Goal: Communication & Community: Answer question/provide support

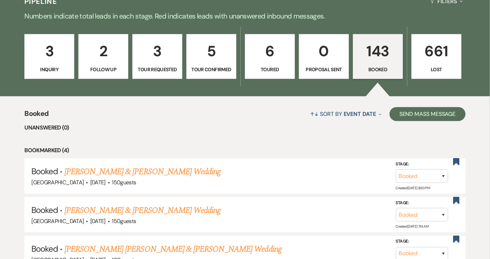
scroll to position [95, 0]
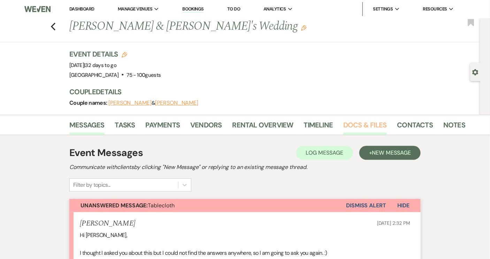
click at [369, 123] on link "Docs & Files" at bounding box center [365, 126] width 43 height 15
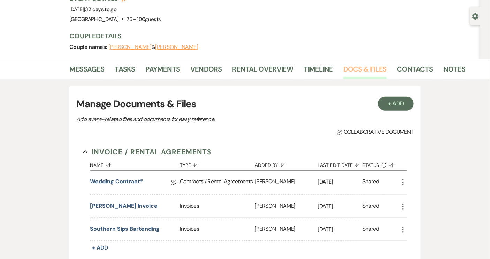
scroll to position [158, 0]
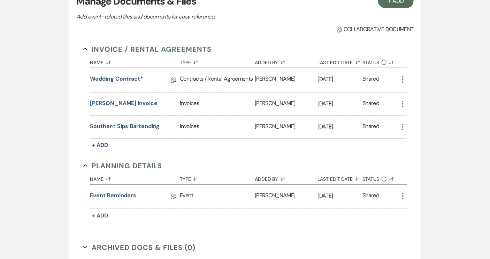
click at [193, 78] on div "Contracts / Rental Agreements" at bounding box center [217, 80] width 75 height 24
click at [141, 77] on link "Wedding Contract*" at bounding box center [116, 80] width 53 height 11
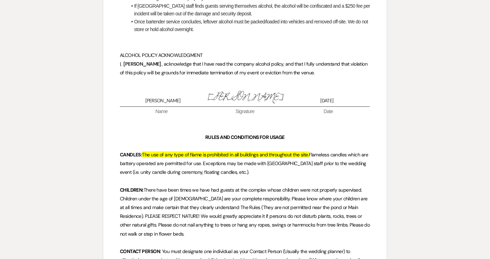
scroll to position [3932, 0]
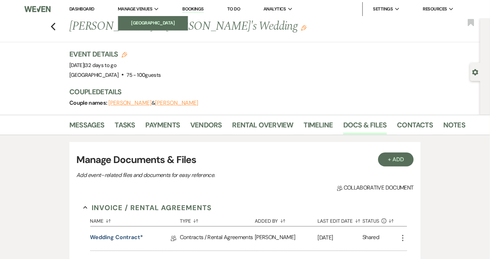
click at [146, 20] on li "[GEOGRAPHIC_DATA]" at bounding box center [153, 23] width 63 height 7
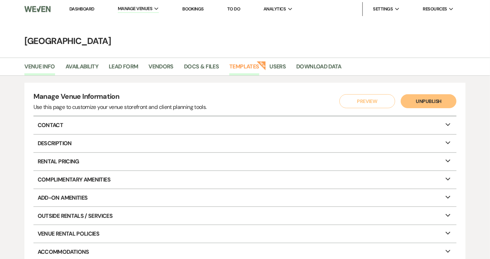
click at [251, 66] on link "Templates" at bounding box center [245, 68] width 30 height 13
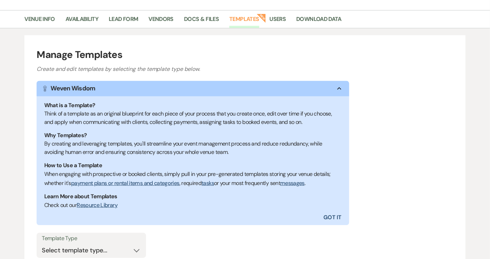
scroll to position [117, 0]
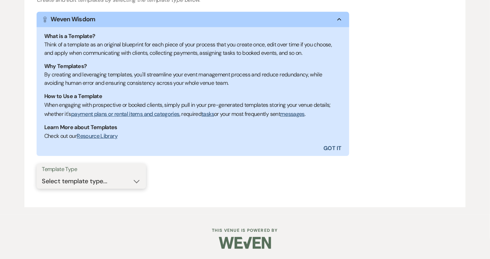
click at [134, 178] on select "Select template type... Task List Message Templates Payment Plan Inventory Item…" at bounding box center [91, 181] width 99 height 14
click at [204, 167] on div "Template Type Select template type... Task List Message Templates Payment Plan …" at bounding box center [245, 179] width 417 height 31
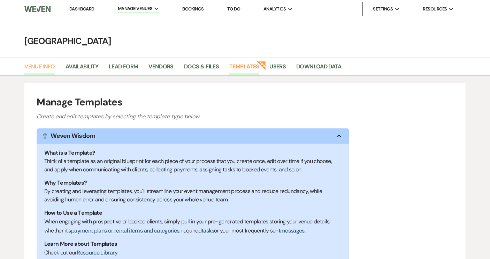
click at [40, 66] on link "Venue Info" at bounding box center [39, 68] width 31 height 13
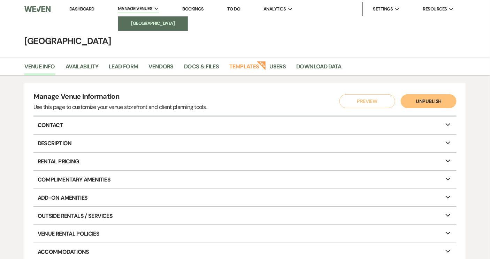
click at [150, 19] on link "[GEOGRAPHIC_DATA]" at bounding box center [153, 23] width 70 height 14
click at [196, 61] on li "Docs & Files" at bounding box center [206, 68] width 45 height 15
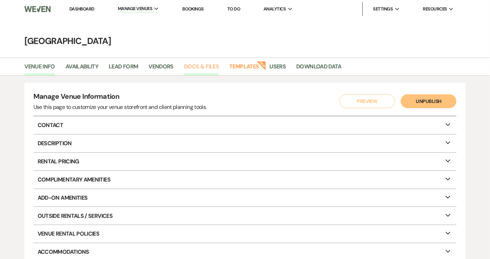
click at [193, 64] on link "Docs & Files" at bounding box center [201, 68] width 35 height 13
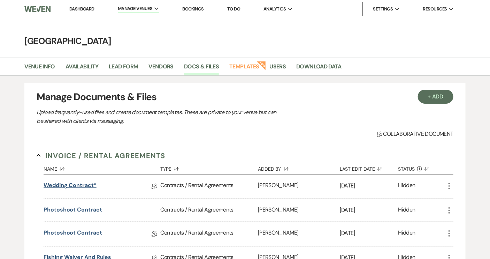
click at [68, 184] on link "Wedding Contract*" at bounding box center [70, 186] width 53 height 11
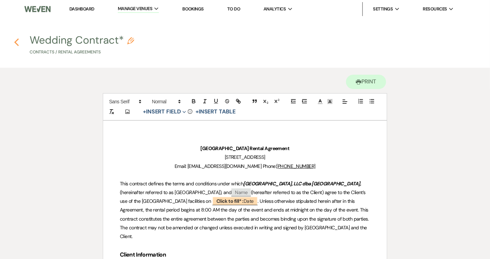
click at [17, 43] on icon "Previous" at bounding box center [16, 42] width 5 height 8
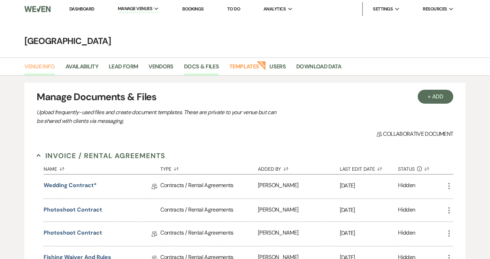
click at [35, 68] on link "Venue Info" at bounding box center [39, 68] width 31 height 13
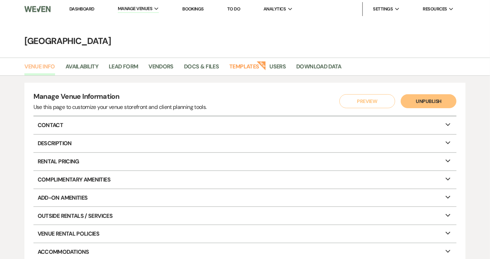
click at [36, 65] on link "Venue Info" at bounding box center [39, 68] width 31 height 13
click at [82, 9] on link "Dashboard" at bounding box center [81, 9] width 25 height 6
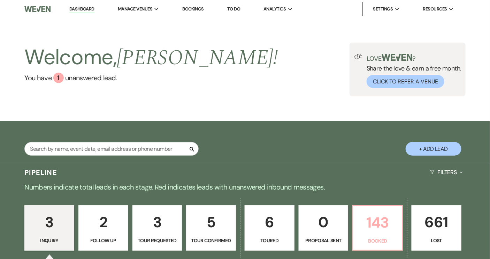
click at [384, 230] on p "143" at bounding box center [378, 222] width 41 height 23
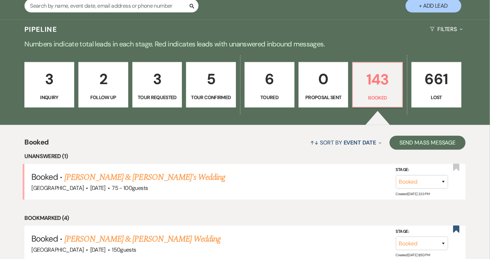
scroll to position [158, 0]
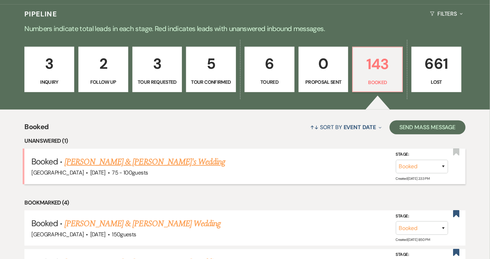
click at [140, 162] on link "[PERSON_NAME] & [PERSON_NAME]'s Wedding" at bounding box center [145, 162] width 161 height 13
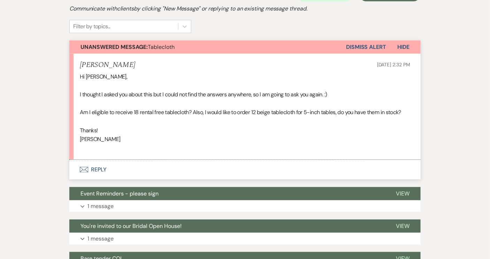
click at [98, 166] on button "Envelope Reply" at bounding box center [245, 170] width 352 height 20
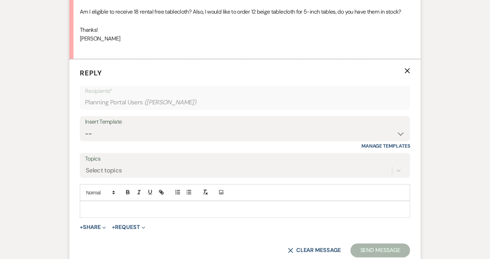
scroll to position [273, 0]
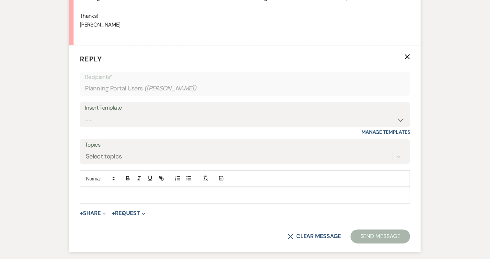
click at [95, 188] on div at bounding box center [245, 195] width 330 height 16
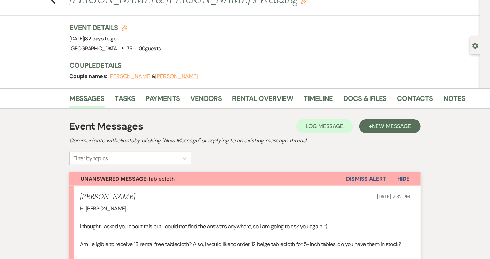
scroll to position [0, 0]
